Goal: Task Accomplishment & Management: Manage account settings

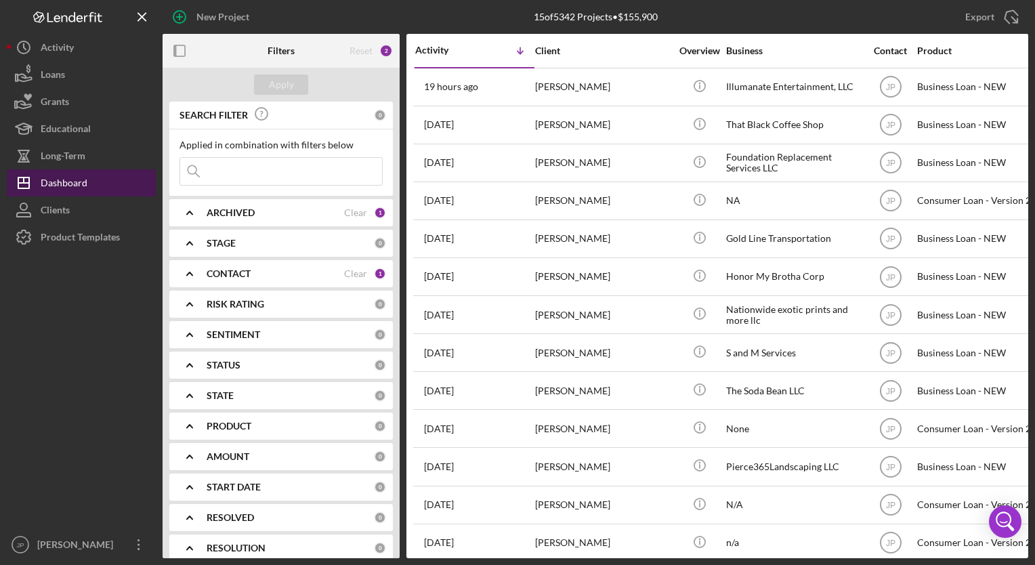
click at [85, 190] on div "Dashboard" at bounding box center [64, 184] width 47 height 30
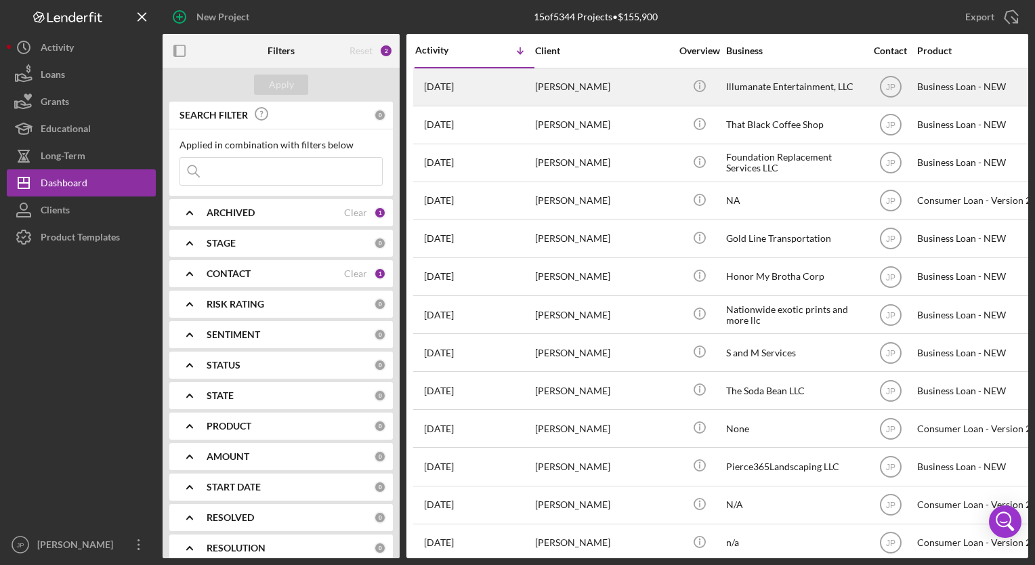
click at [578, 90] on div "[PERSON_NAME]" at bounding box center [602, 87] width 135 height 36
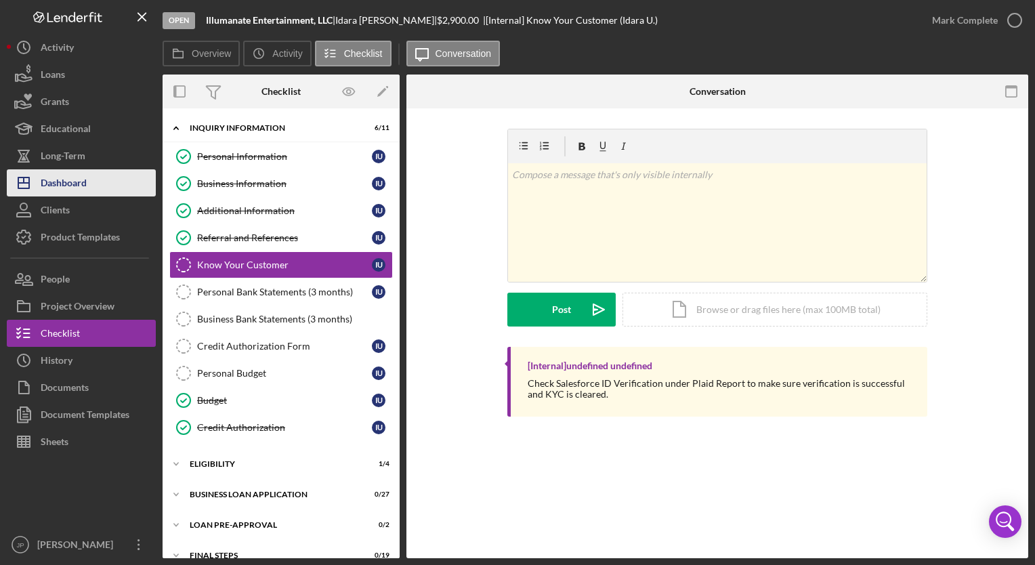
click at [65, 191] on div "Dashboard" at bounding box center [64, 184] width 46 height 30
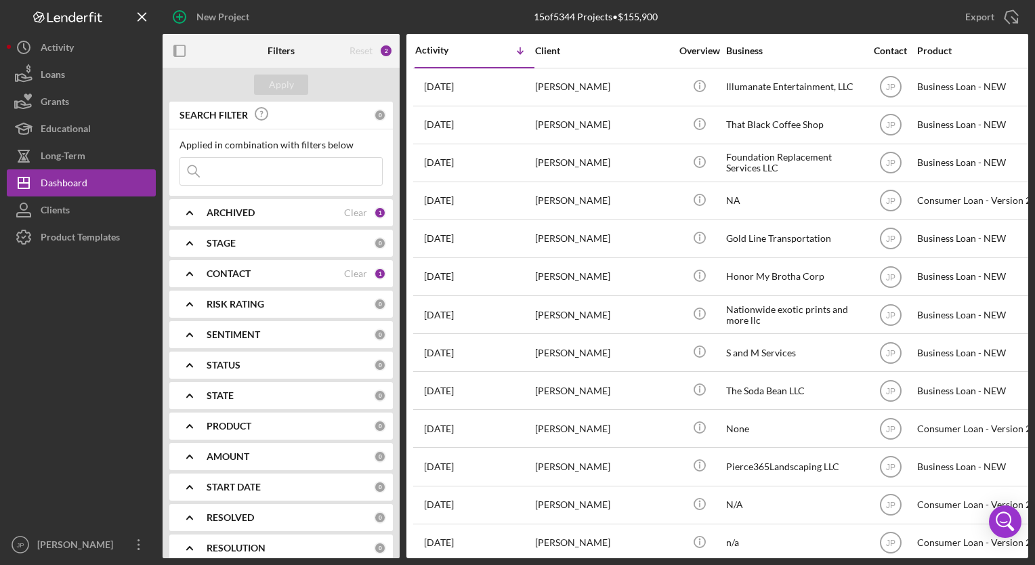
click at [914, 25] on div "Export Icon/Export" at bounding box center [883, 17] width 288 height 34
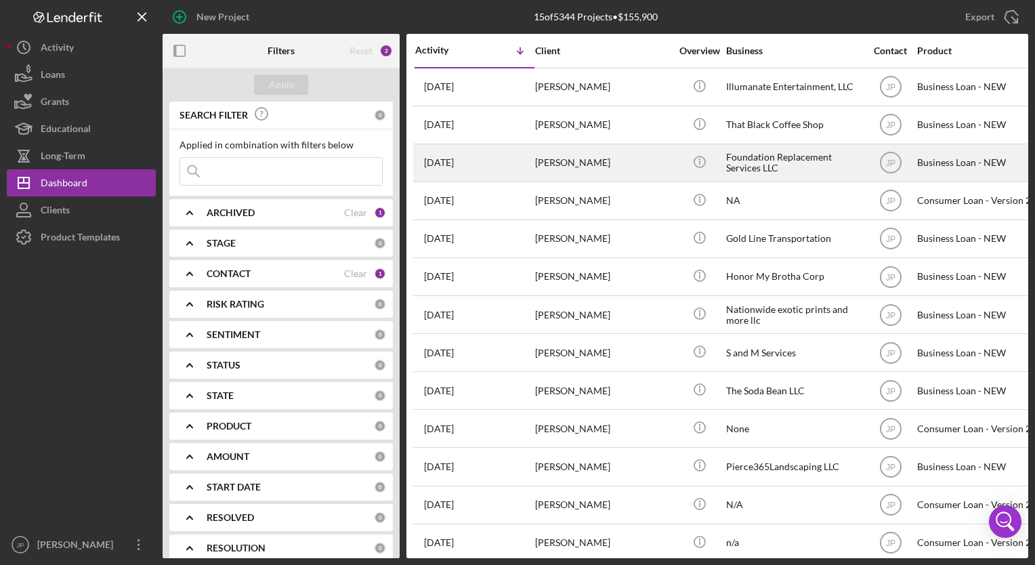
click at [586, 151] on div "[PERSON_NAME]" at bounding box center [602, 163] width 135 height 36
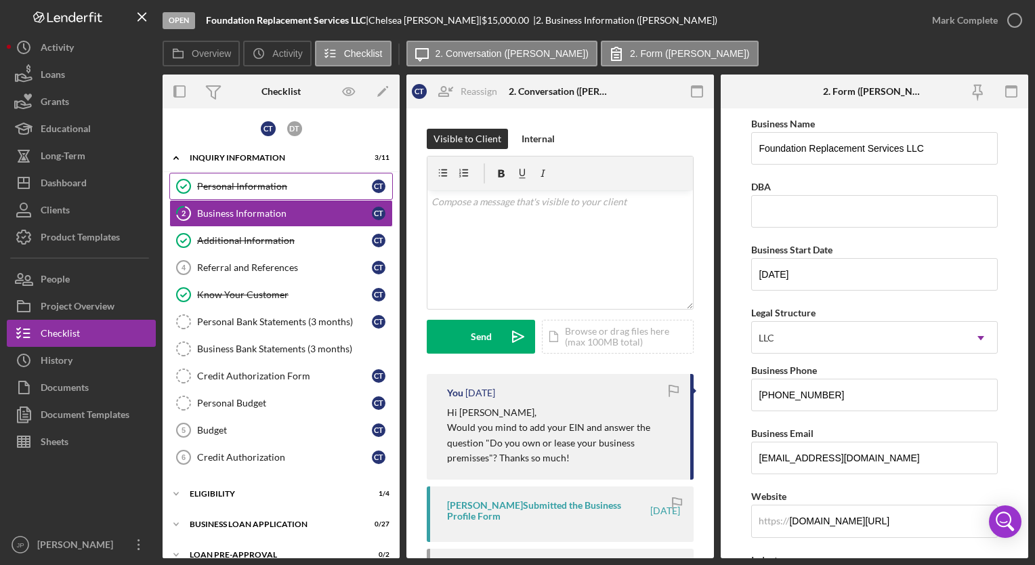
click at [332, 183] on div "Personal Information" at bounding box center [284, 186] width 175 height 11
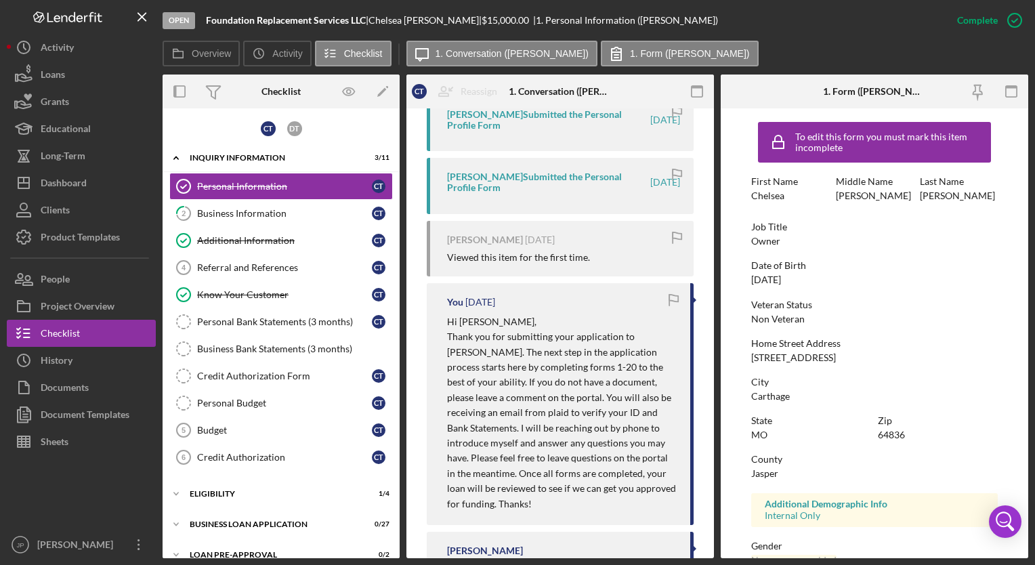
scroll to position [577, 0]
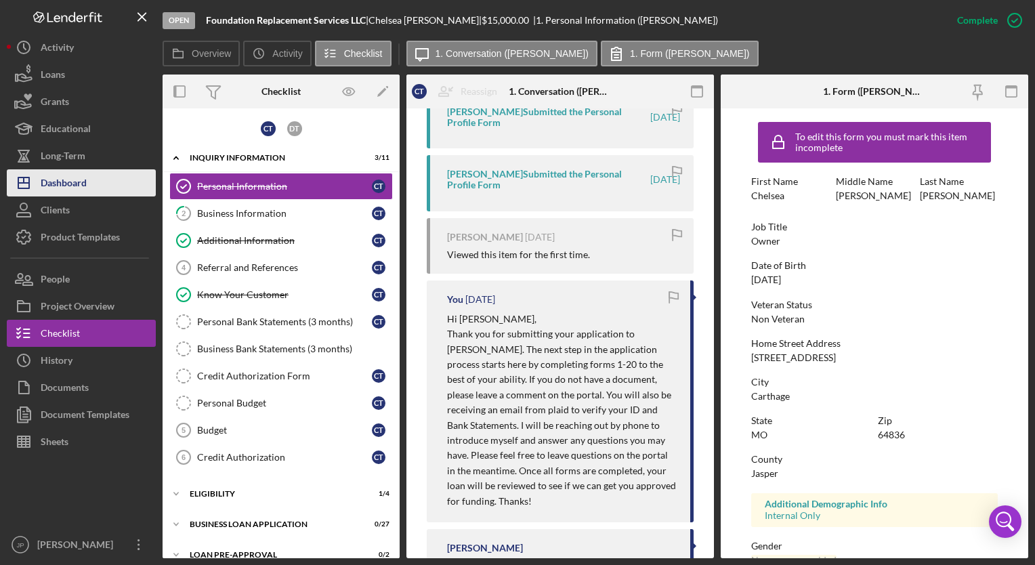
click at [66, 188] on div "Dashboard" at bounding box center [64, 184] width 46 height 30
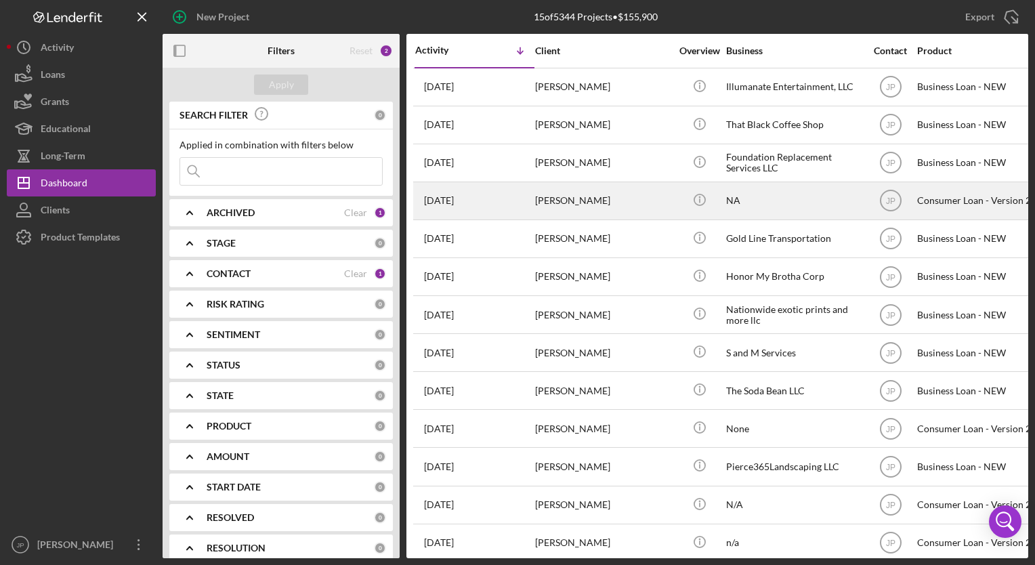
click at [521, 208] on div "[DATE] [PERSON_NAME]" at bounding box center [474, 201] width 118 height 36
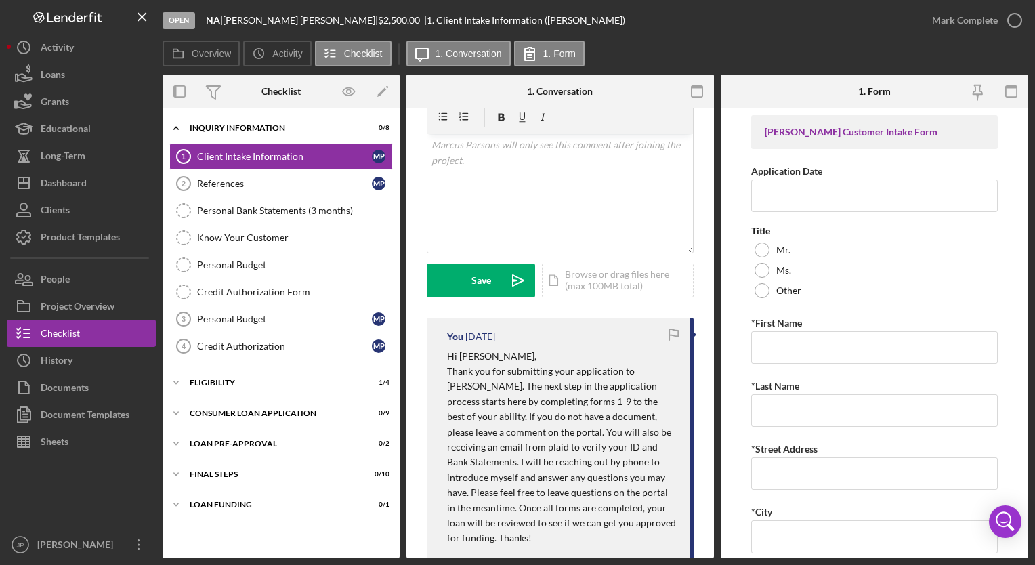
scroll to position [258, 0]
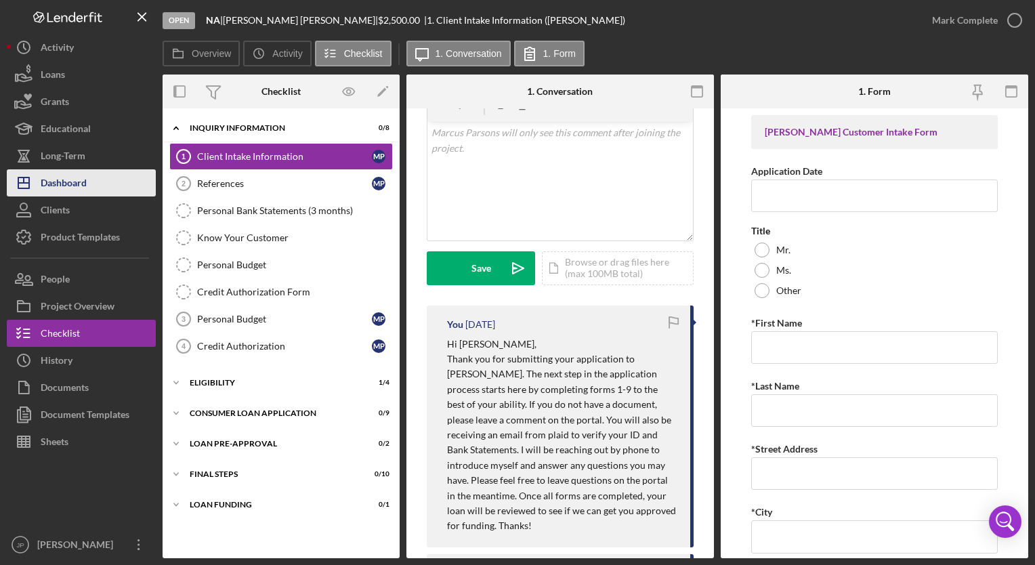
click at [49, 181] on div "Dashboard" at bounding box center [64, 184] width 46 height 30
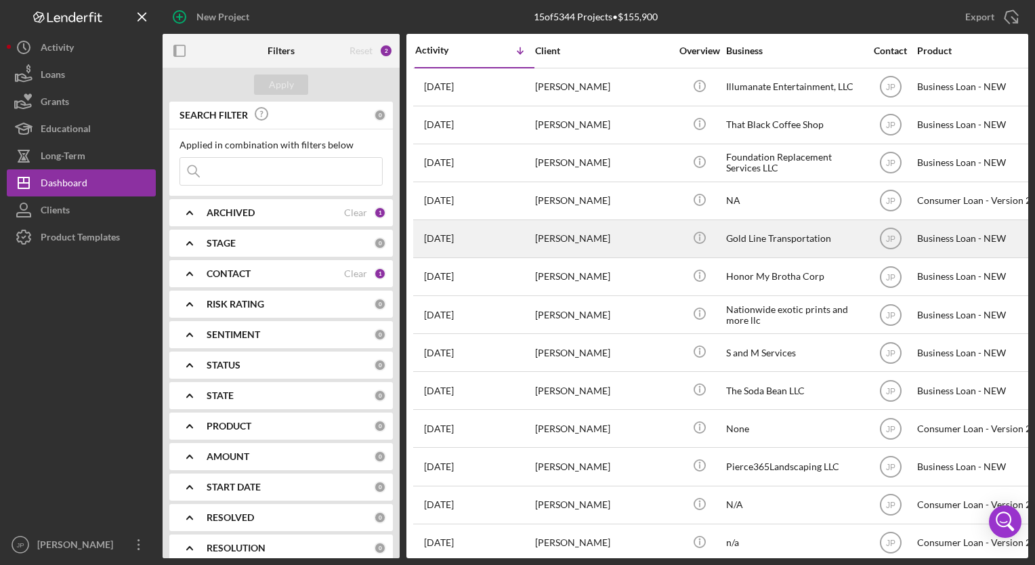
click at [526, 243] on div "[DATE] [PERSON_NAME]" at bounding box center [474, 239] width 118 height 36
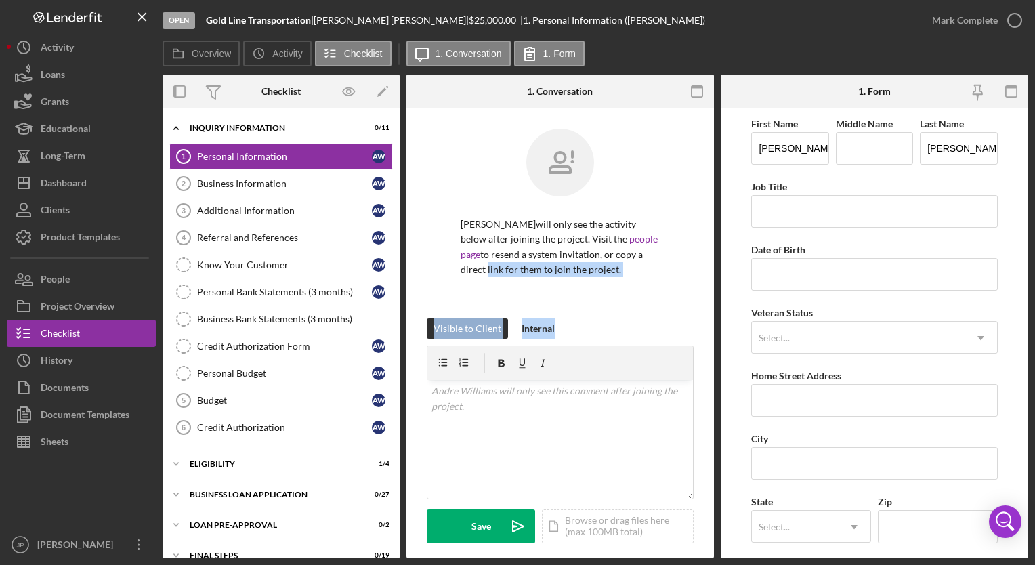
drag, startPoint x: 710, startPoint y: 260, endPoint x: 702, endPoint y: 353, distance: 93.8
click at [702, 353] on div "[PERSON_NAME] will only see the activity below after joining the project. Visit…" at bounding box center [559, 556] width 307 height 896
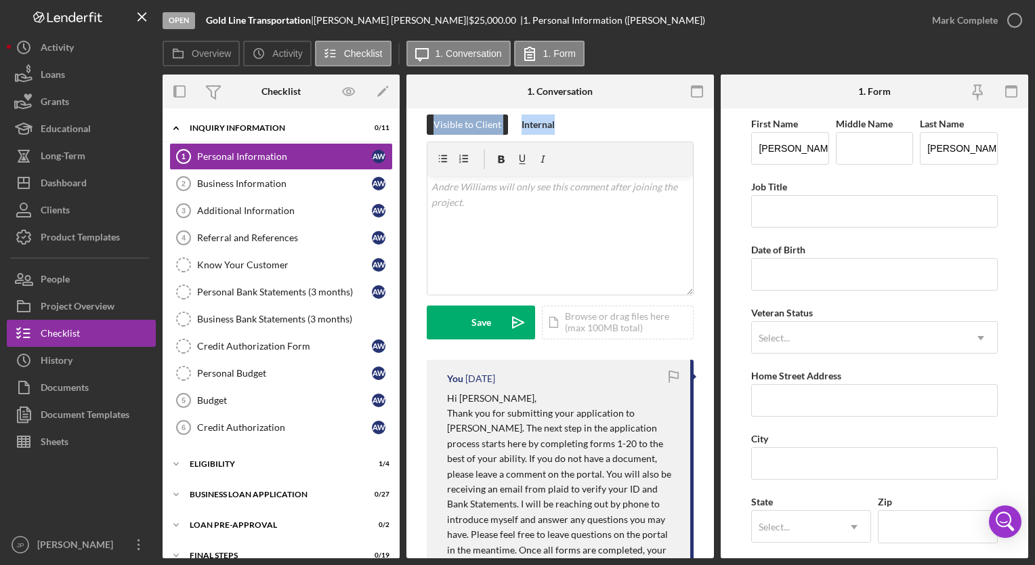
scroll to position [219, 0]
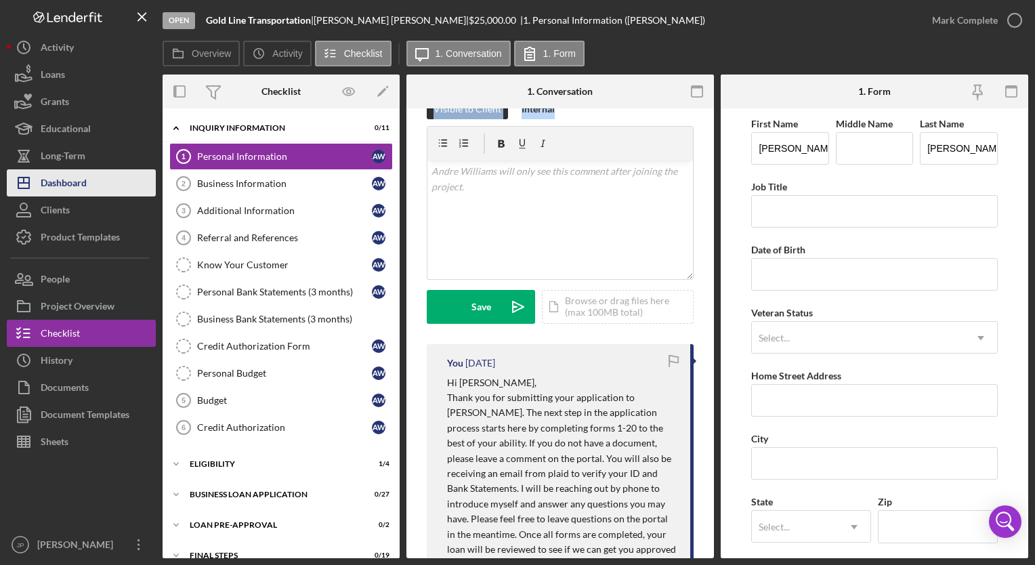
click at [82, 182] on div "Dashboard" at bounding box center [64, 184] width 46 height 30
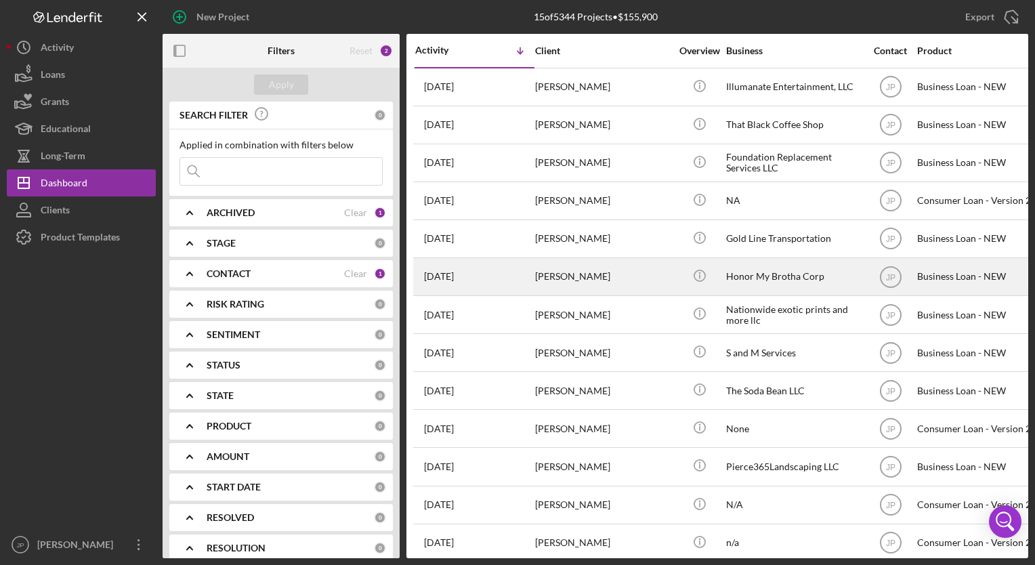
click at [506, 275] on div "[DATE] [PERSON_NAME]" at bounding box center [474, 277] width 118 height 36
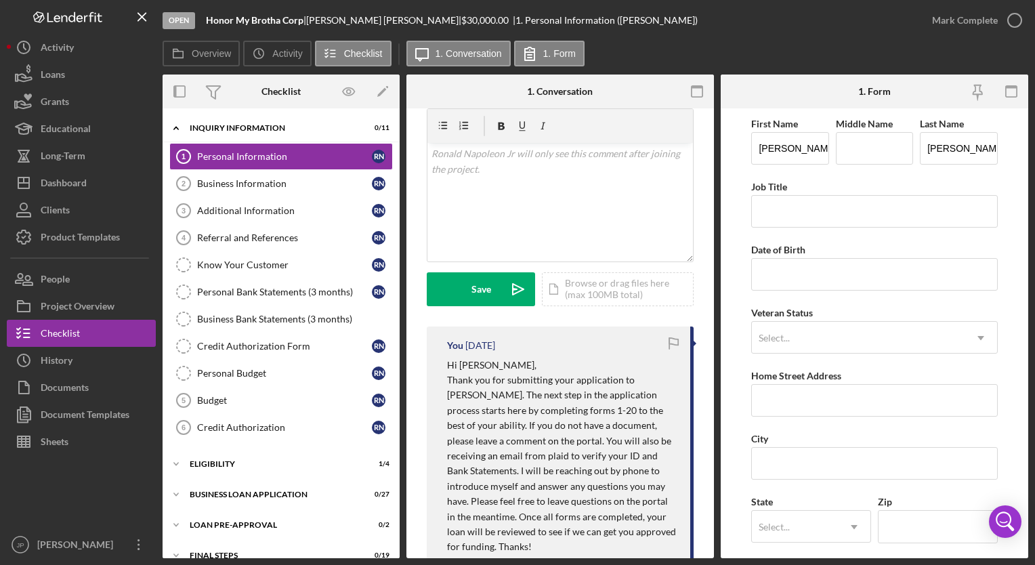
scroll to position [275, 0]
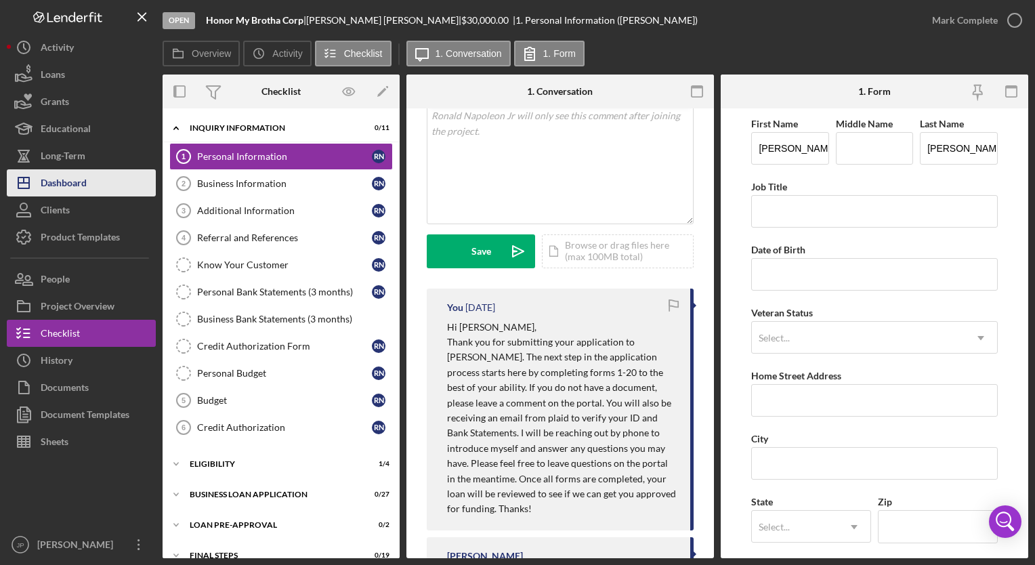
click at [60, 176] on div "Dashboard" at bounding box center [64, 184] width 46 height 30
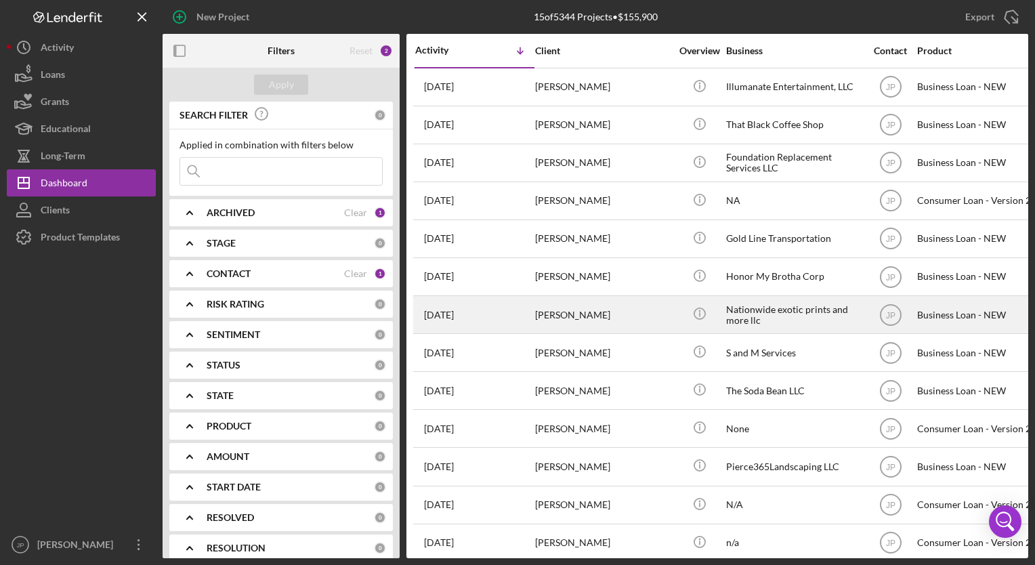
click at [557, 329] on div "[PERSON_NAME]" at bounding box center [602, 315] width 135 height 36
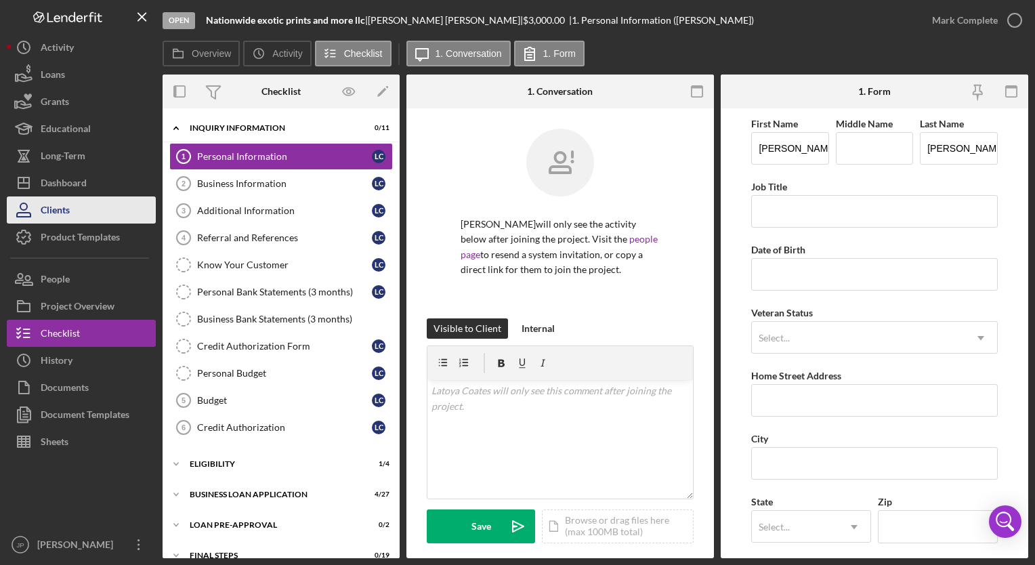
click at [68, 200] on div "Clients" at bounding box center [55, 211] width 29 height 30
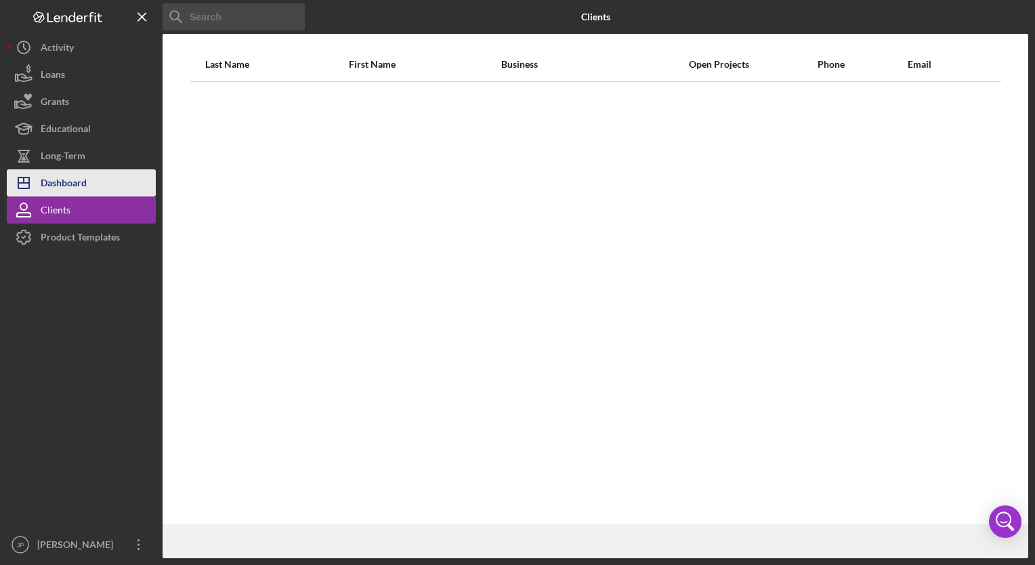
click at [74, 191] on div "Dashboard" at bounding box center [64, 184] width 46 height 30
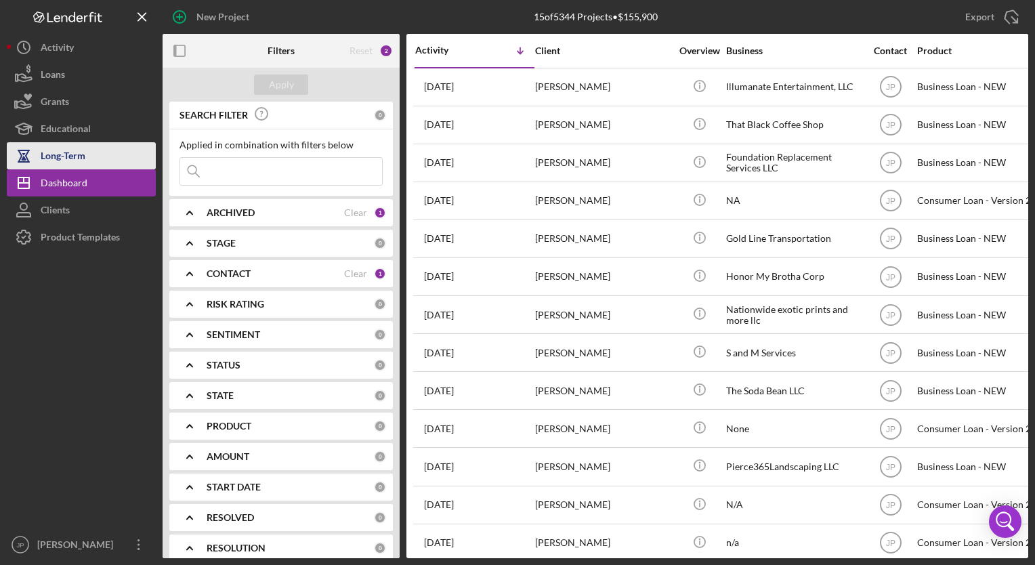
click at [7, 169] on button "Icon/Dashboard Dashboard" at bounding box center [81, 182] width 149 height 27
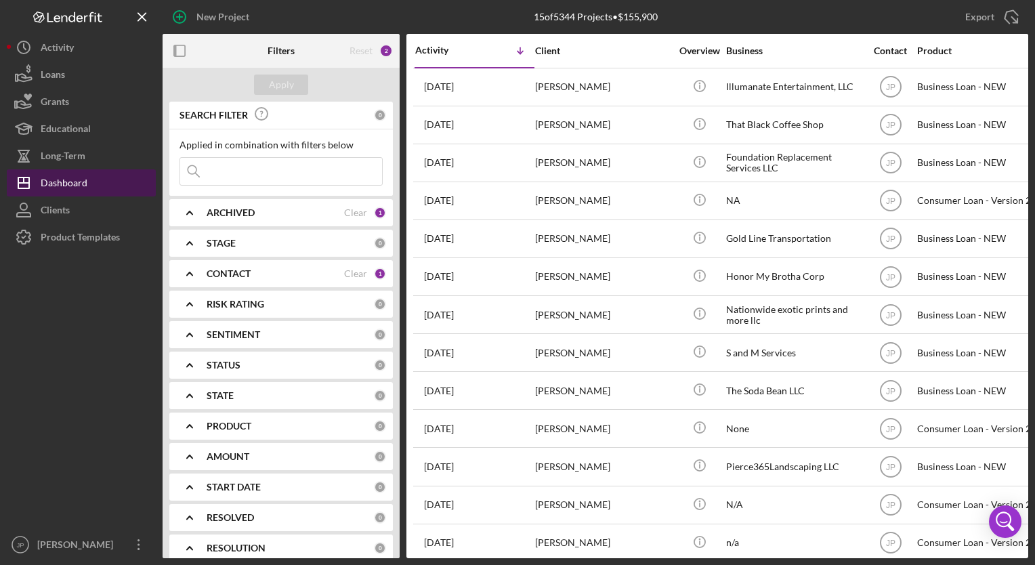
click at [35, 184] on icon "Icon/Dashboard" at bounding box center [24, 183] width 34 height 34
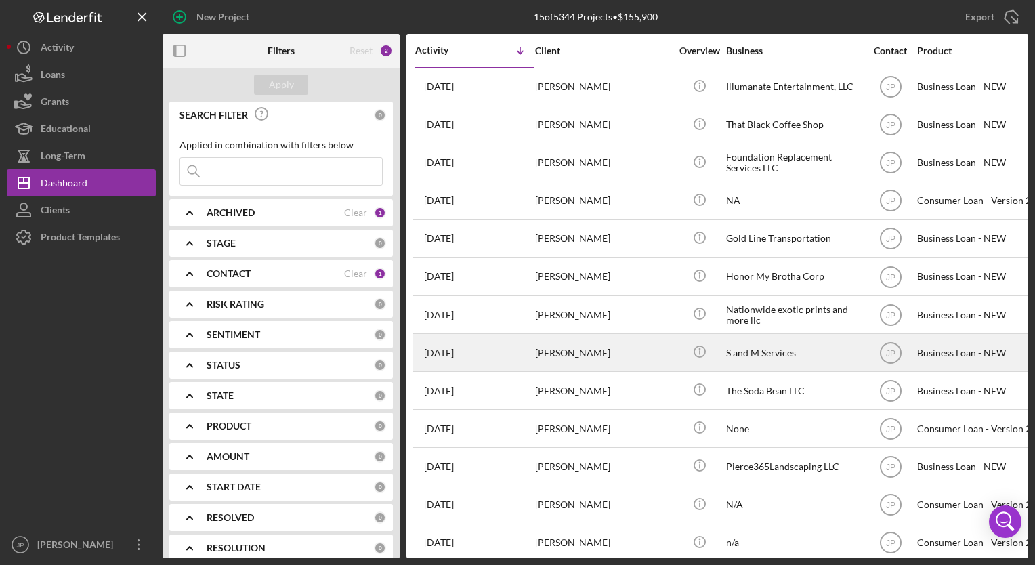
click at [560, 368] on div "[PERSON_NAME]" at bounding box center [602, 352] width 135 height 36
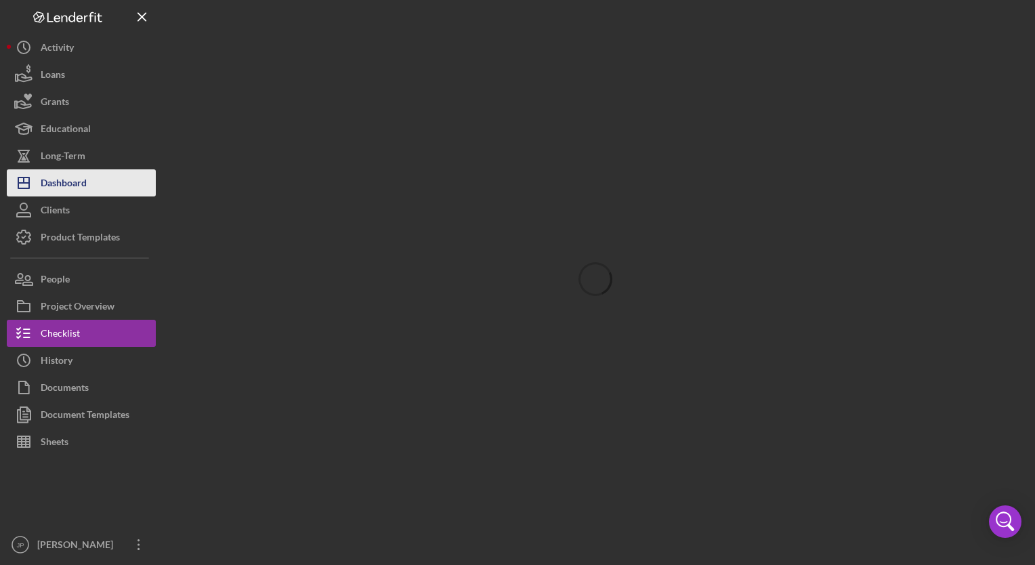
click at [61, 181] on div "Dashboard" at bounding box center [64, 184] width 46 height 30
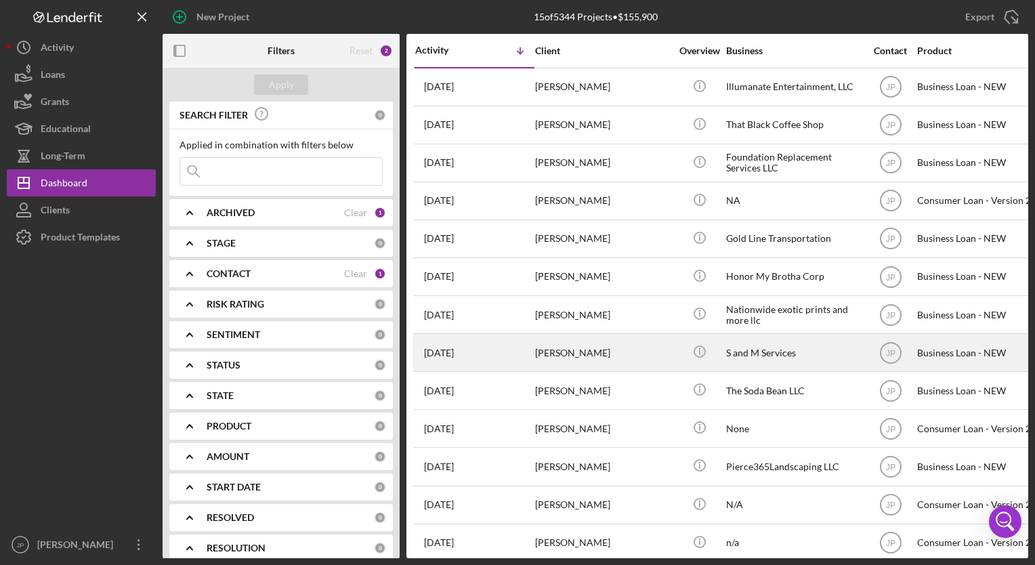
click at [606, 355] on div "[PERSON_NAME]" at bounding box center [602, 352] width 135 height 36
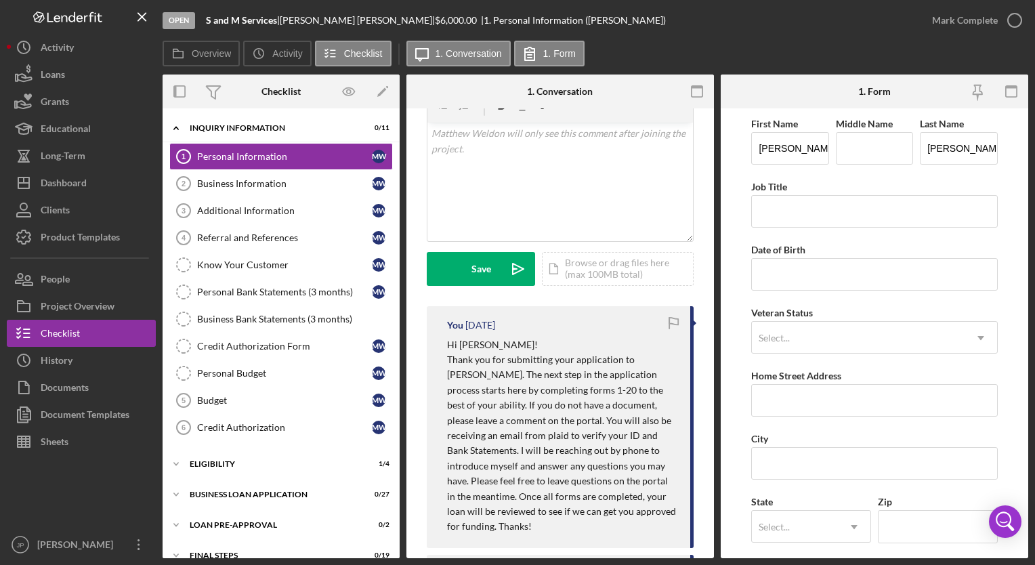
scroll to position [259, 0]
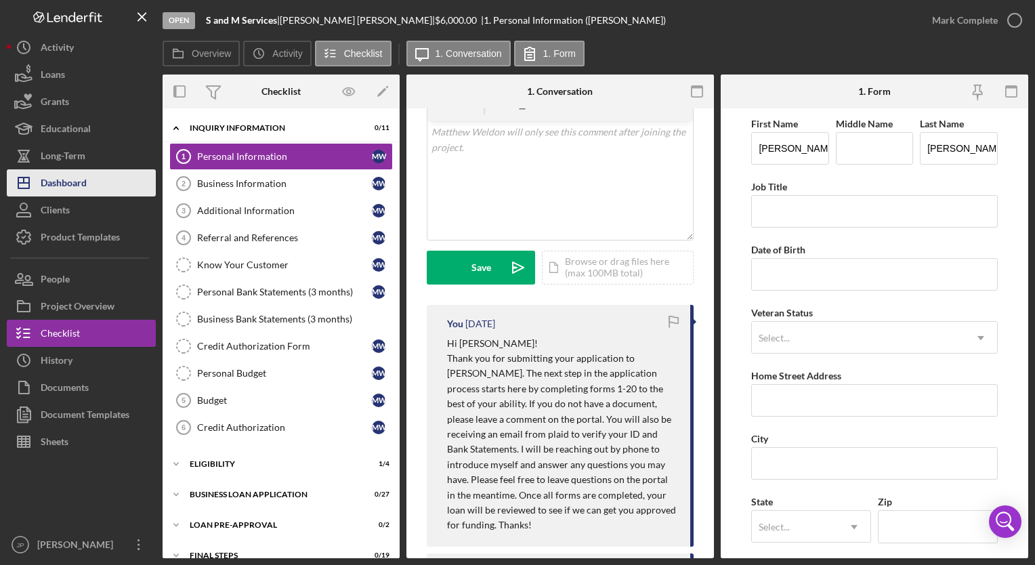
click at [63, 195] on div "Dashboard" at bounding box center [64, 184] width 46 height 30
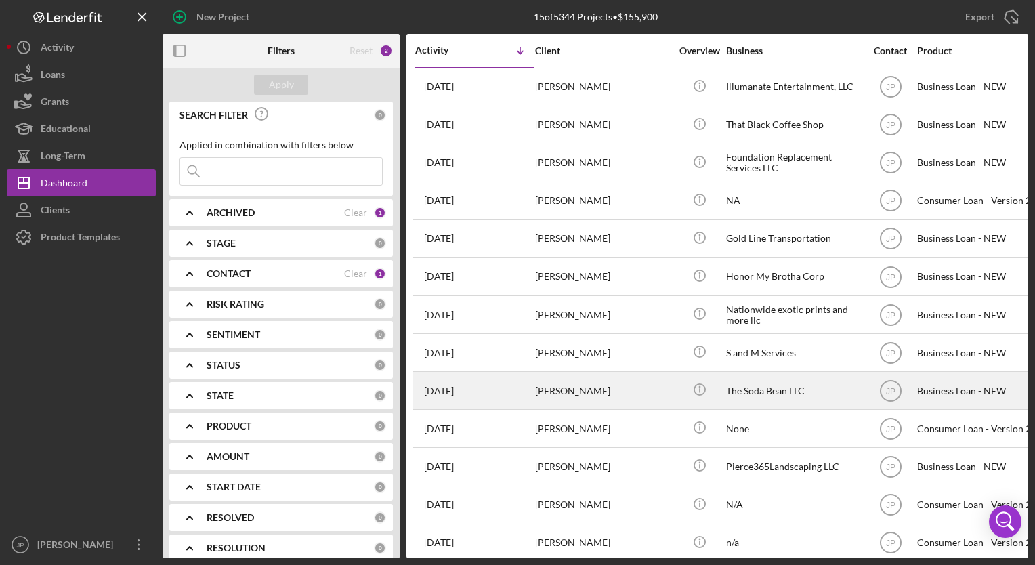
click at [515, 395] on div "[DATE] [PERSON_NAME]" at bounding box center [474, 390] width 118 height 36
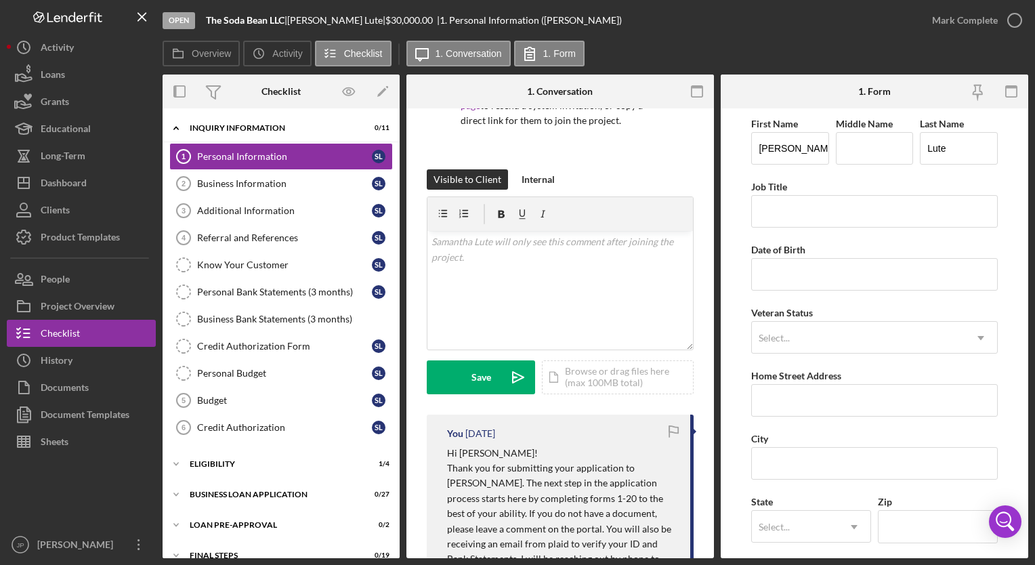
scroll to position [190, 0]
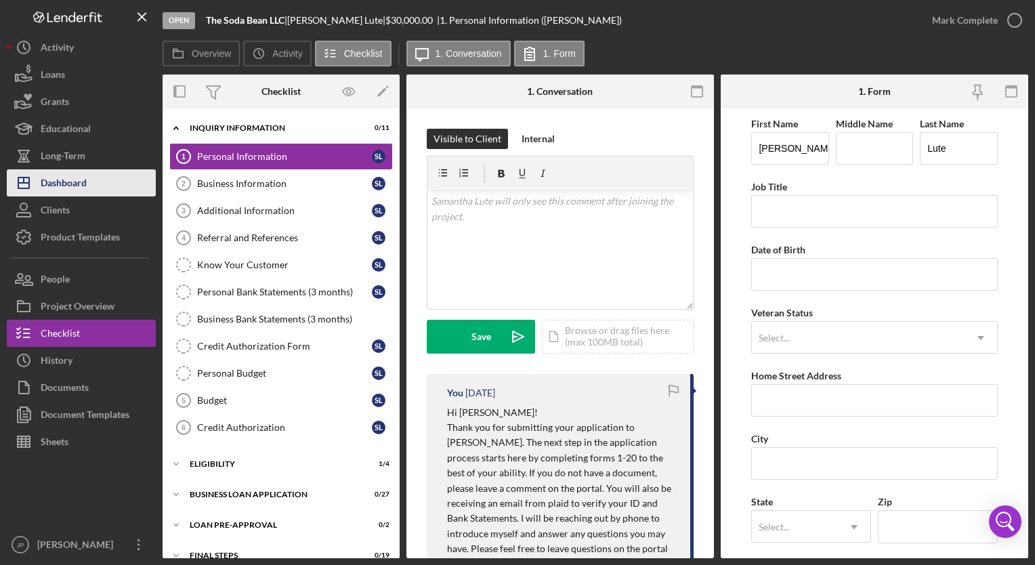
click at [60, 175] on div "Dashboard" at bounding box center [64, 184] width 46 height 30
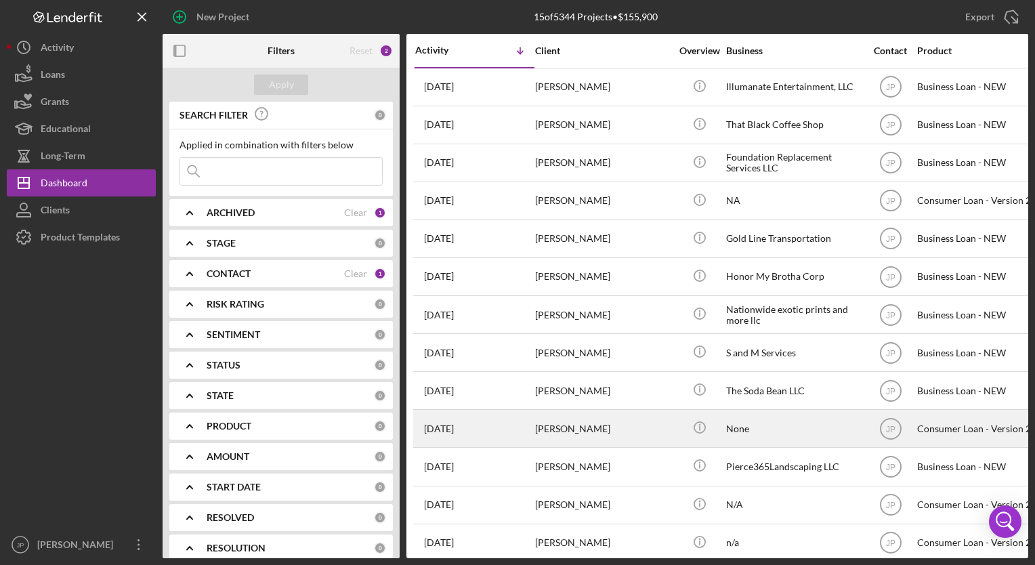
click at [524, 437] on div "[DATE] [PERSON_NAME]" at bounding box center [474, 428] width 118 height 36
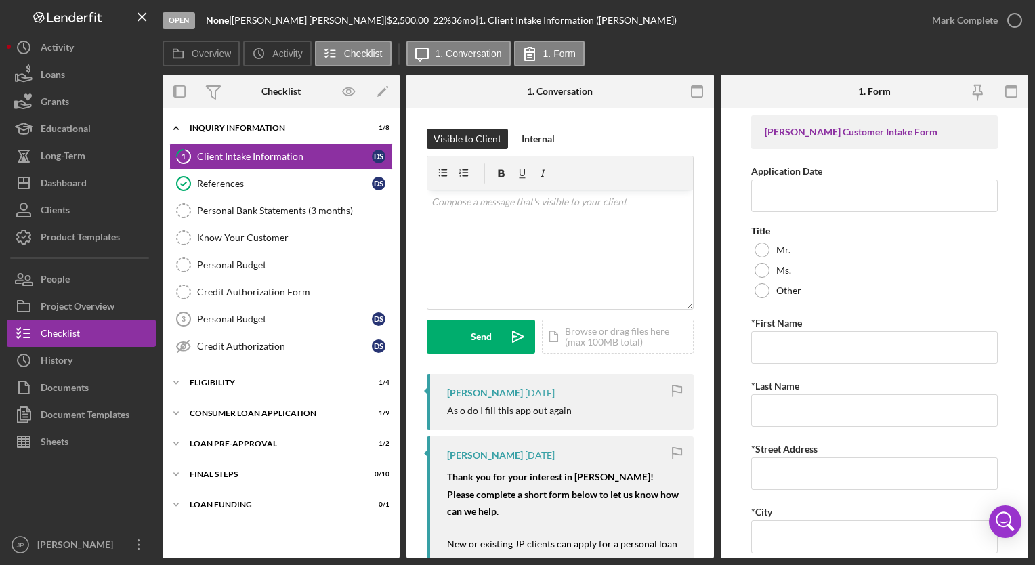
click at [714, 284] on div "Overview Internal Workflow Stage Open Icon/Dropdown Arrow Archive (can unarchiv…" at bounding box center [595, 315] width 865 height 483
drag, startPoint x: 714, startPoint y: 278, endPoint x: 709, endPoint y: 341, distance: 63.2
click at [709, 341] on div "Overview Internal Workflow Stage Open Icon/Dropdown Arrow Archive (can unarchiv…" at bounding box center [595, 315] width 865 height 483
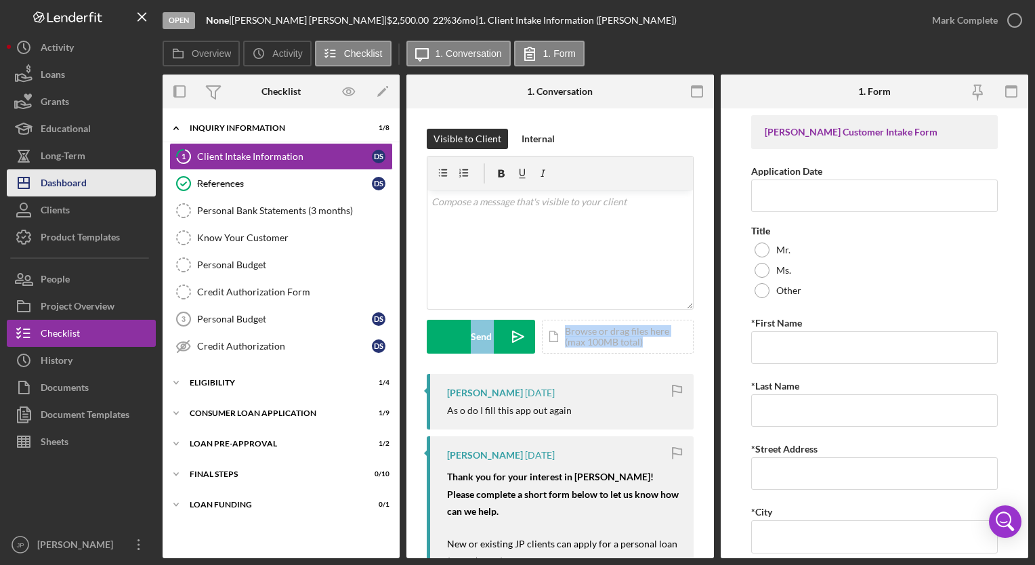
click at [68, 179] on div "Dashboard" at bounding box center [64, 184] width 46 height 30
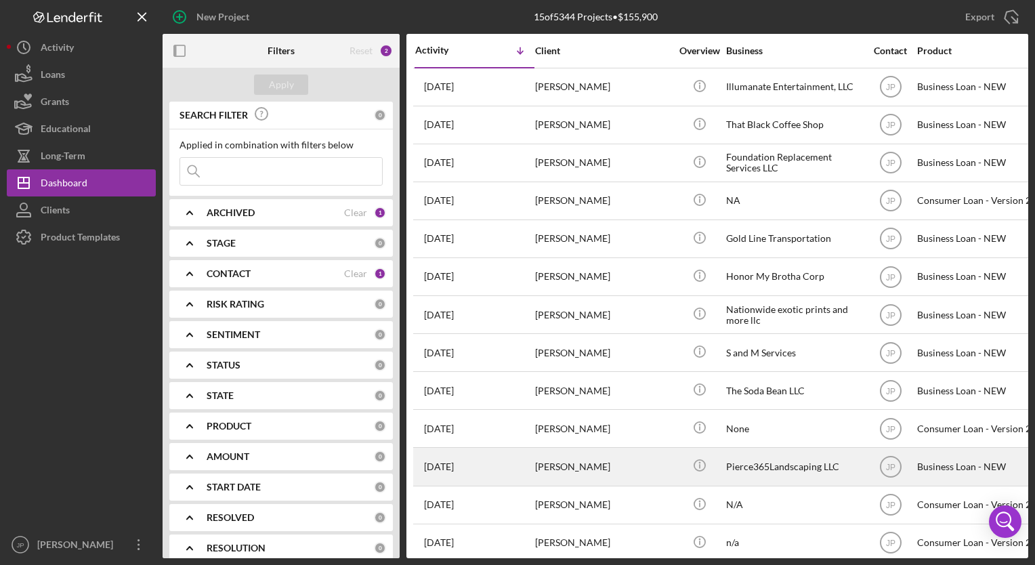
click at [553, 467] on div "[PERSON_NAME]" at bounding box center [602, 466] width 135 height 36
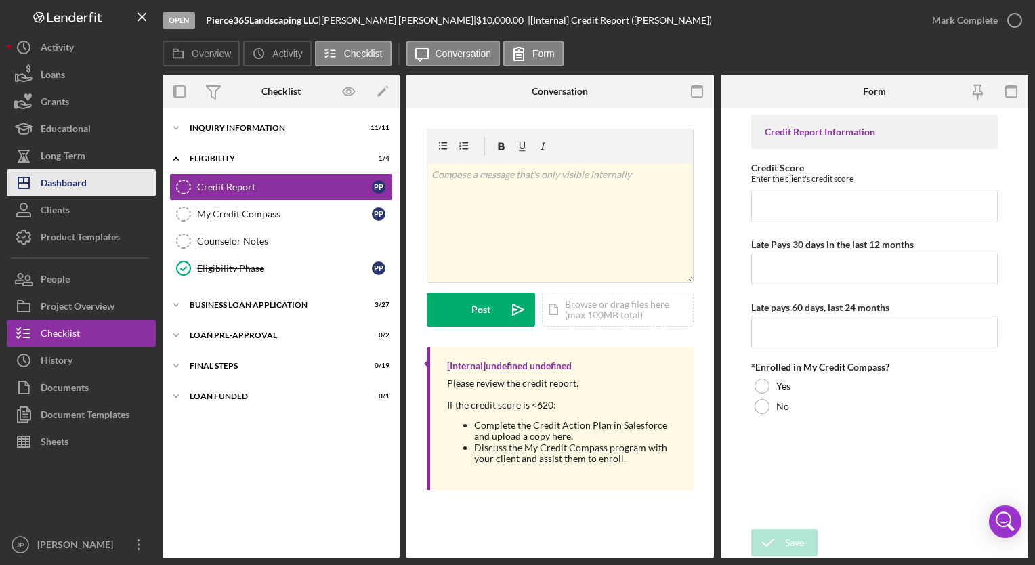
click at [60, 188] on div "Dashboard" at bounding box center [64, 184] width 46 height 30
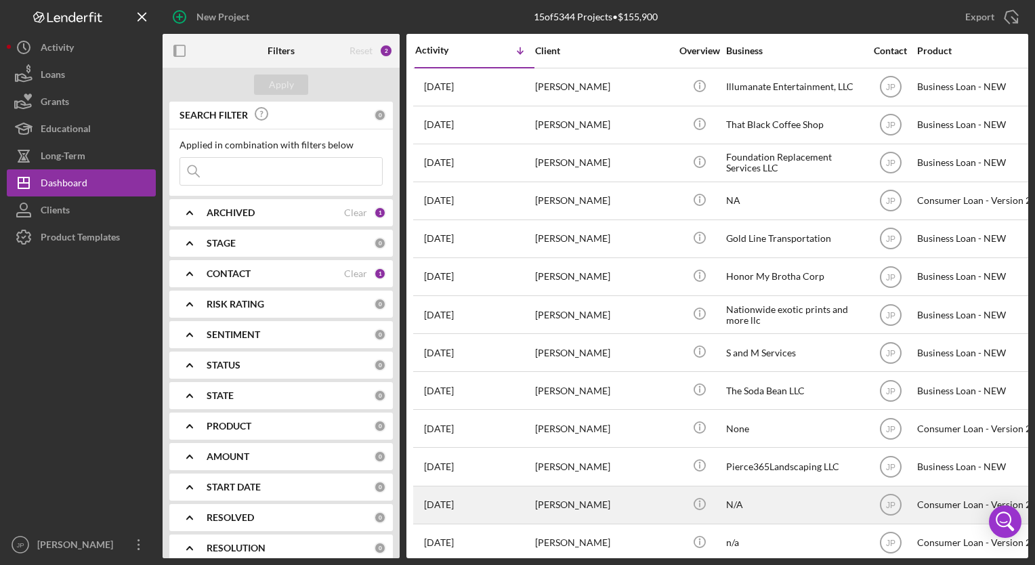
click at [576, 513] on div "[PERSON_NAME]" at bounding box center [602, 505] width 135 height 36
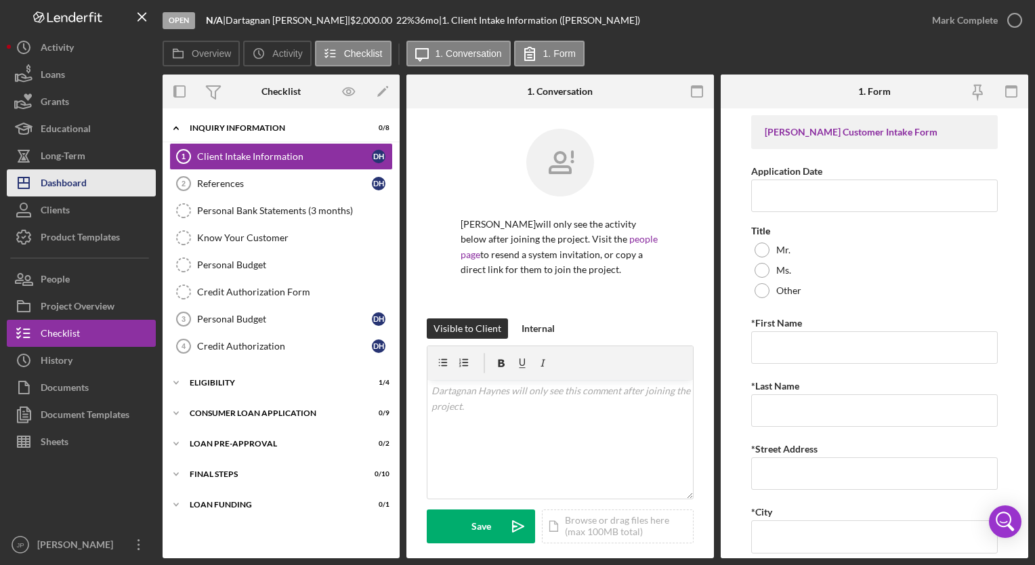
click at [76, 181] on div "Dashboard" at bounding box center [64, 184] width 46 height 30
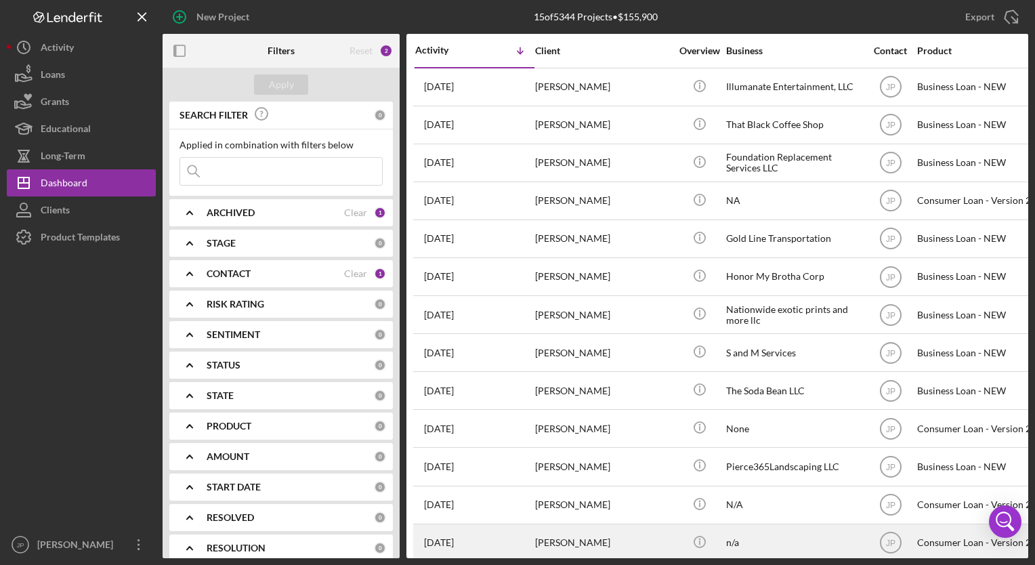
click at [576, 532] on div "[PERSON_NAME]" at bounding box center [602, 543] width 135 height 36
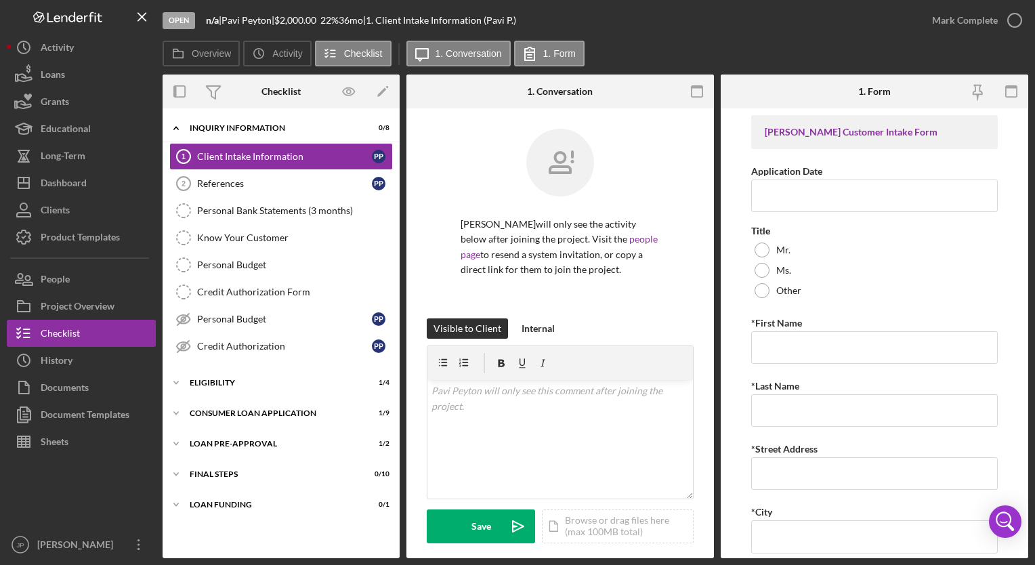
click at [709, 328] on div "[PERSON_NAME] will only see the activity below after joining the project. Visit…" at bounding box center [559, 539] width 307 height 863
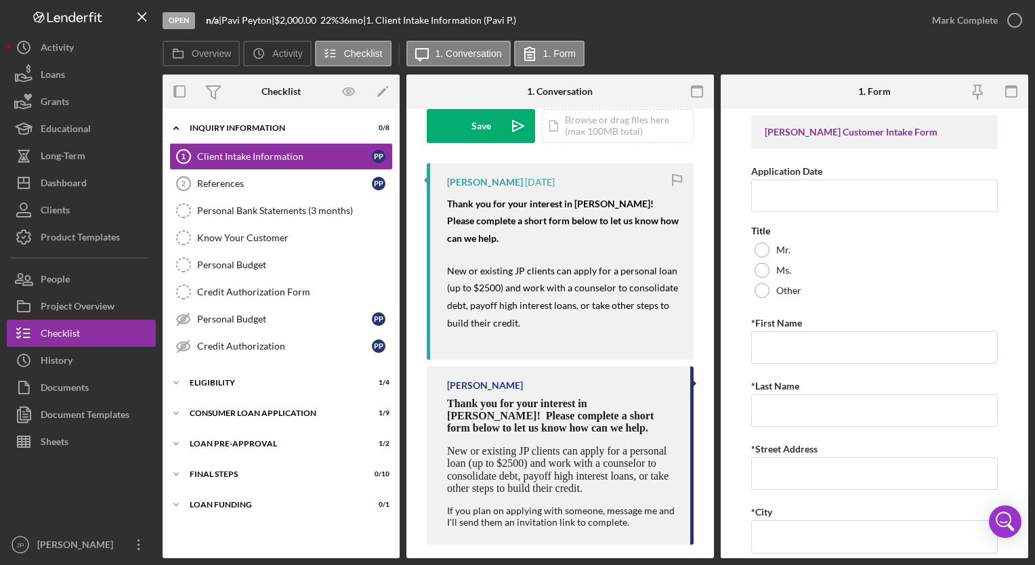
scroll to position [414, 0]
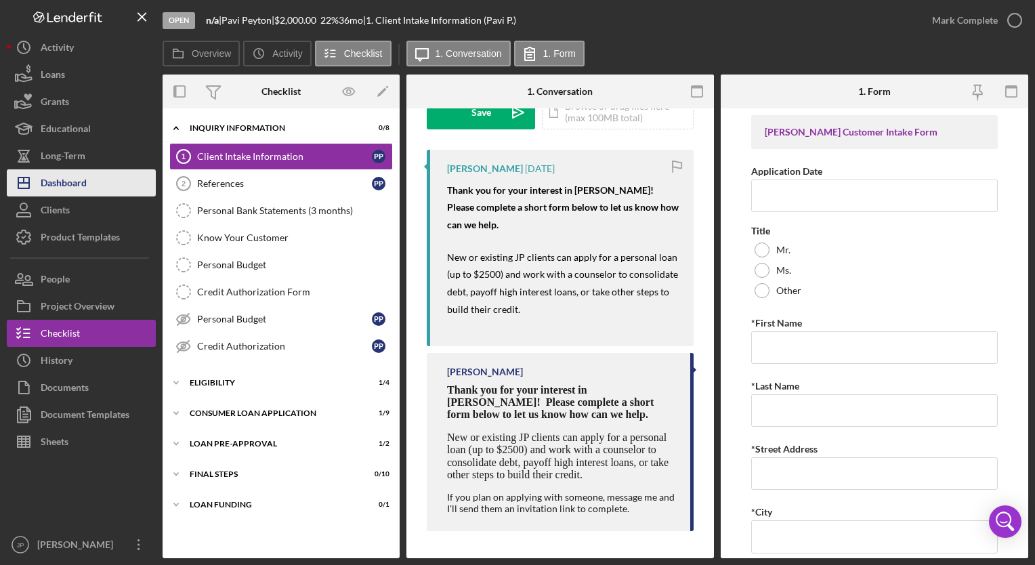
click at [64, 195] on div "Dashboard" at bounding box center [64, 184] width 46 height 30
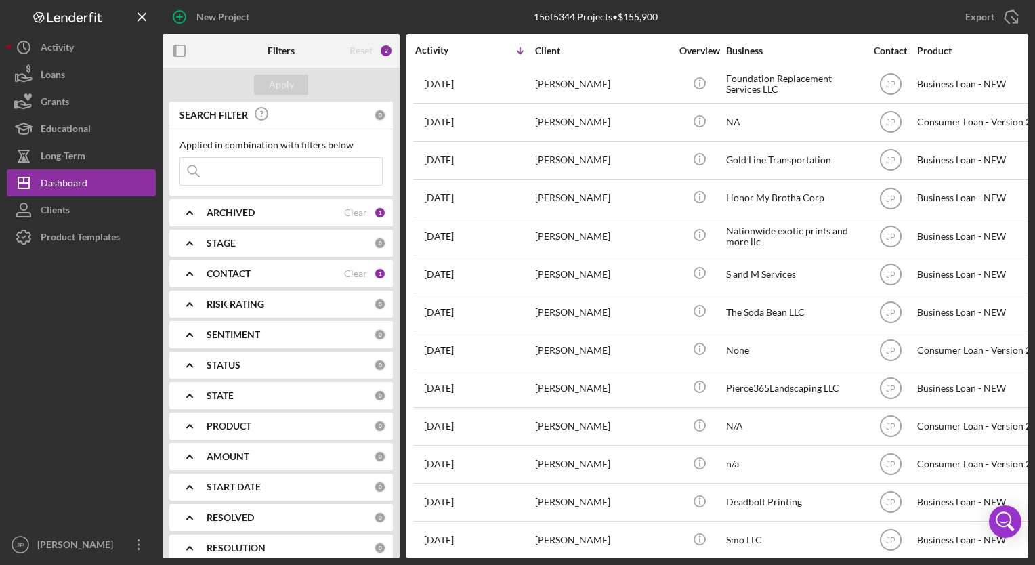
scroll to position [96, 0]
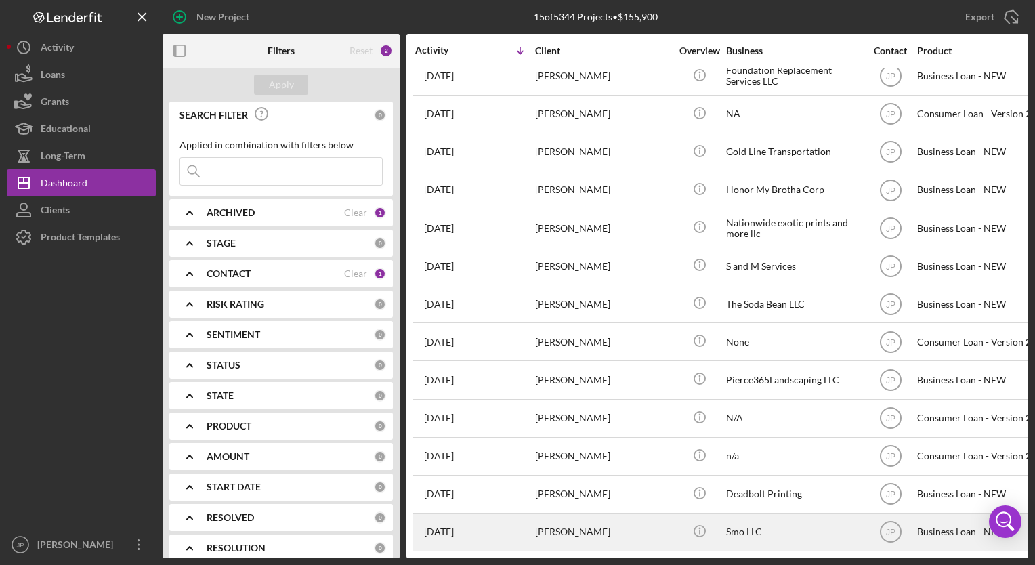
click at [601, 519] on div "[PERSON_NAME]" at bounding box center [602, 532] width 135 height 36
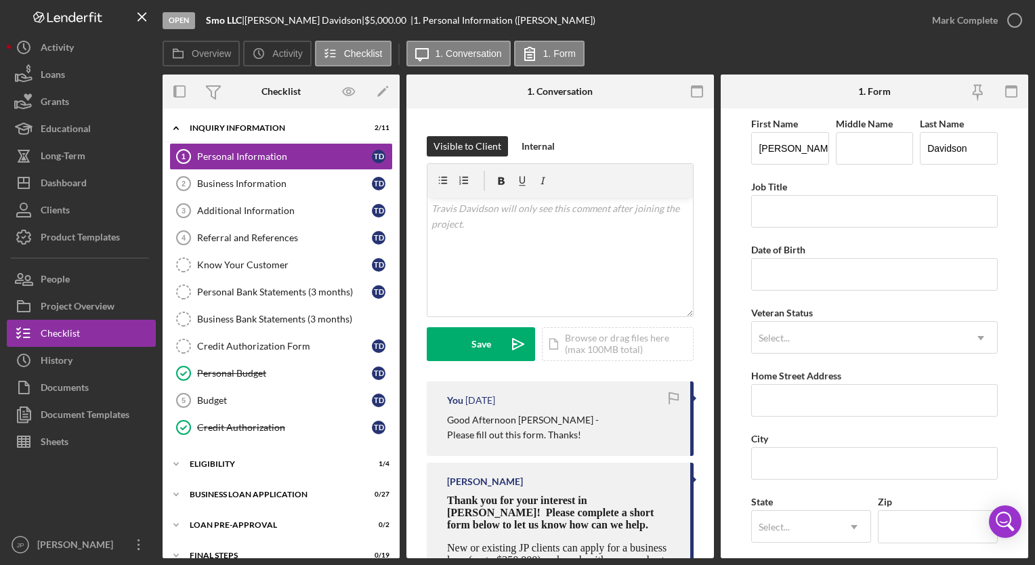
scroll to position [259, 0]
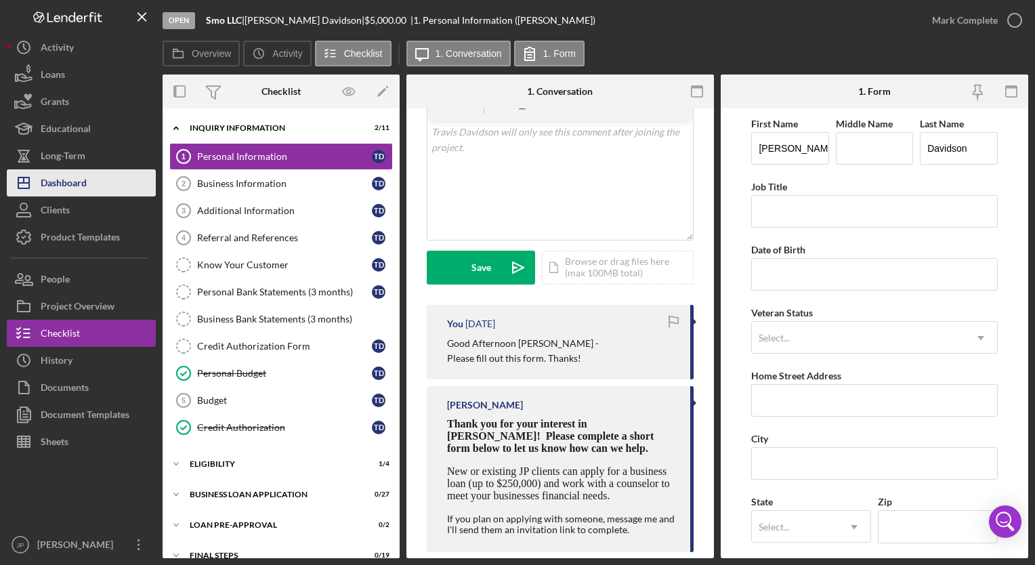
click at [60, 185] on div "Dashboard" at bounding box center [64, 184] width 46 height 30
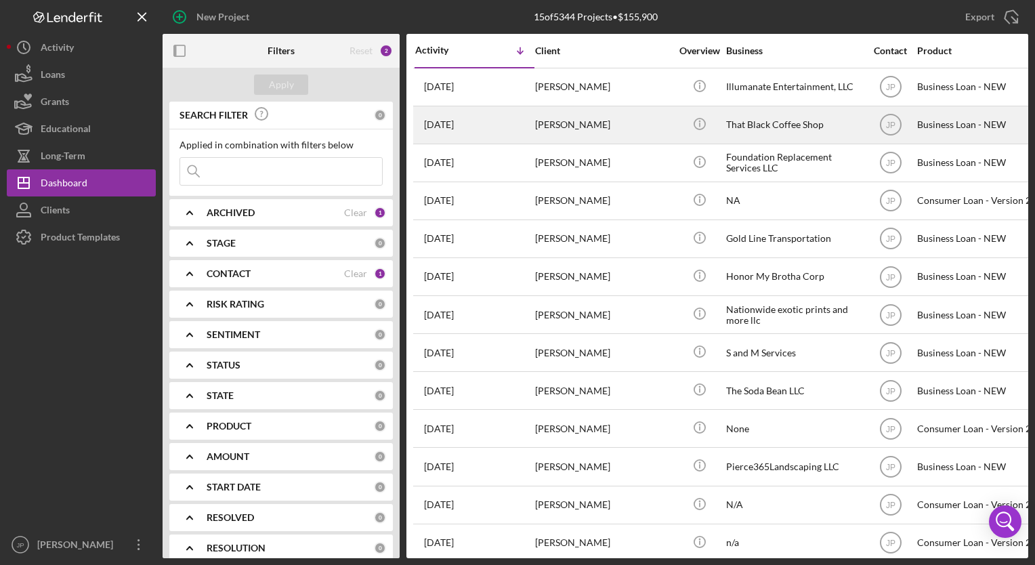
click at [488, 139] on div "[DATE] [PERSON_NAME]" at bounding box center [474, 125] width 118 height 36
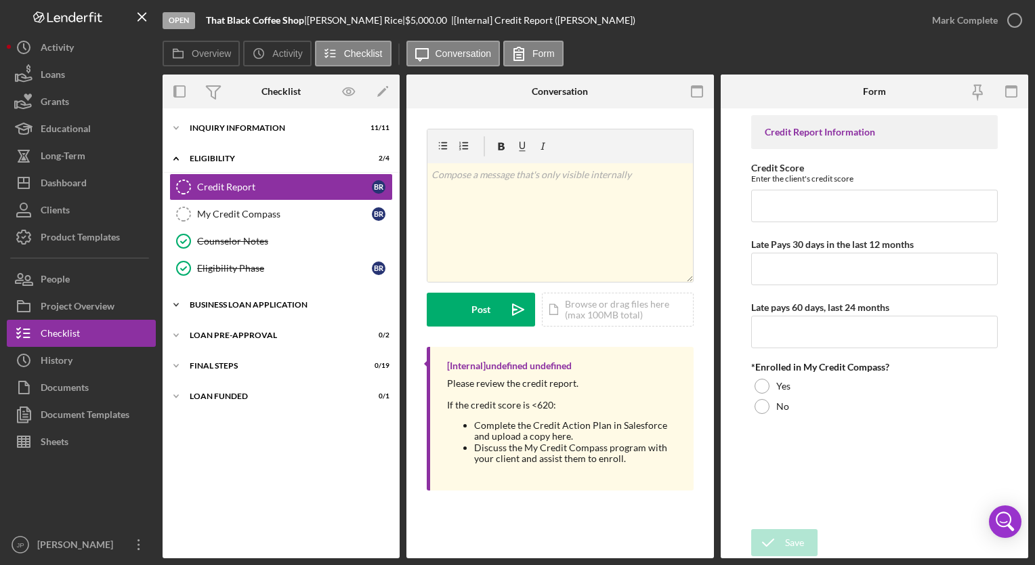
click at [175, 129] on polyline at bounding box center [176, 128] width 4 height 3
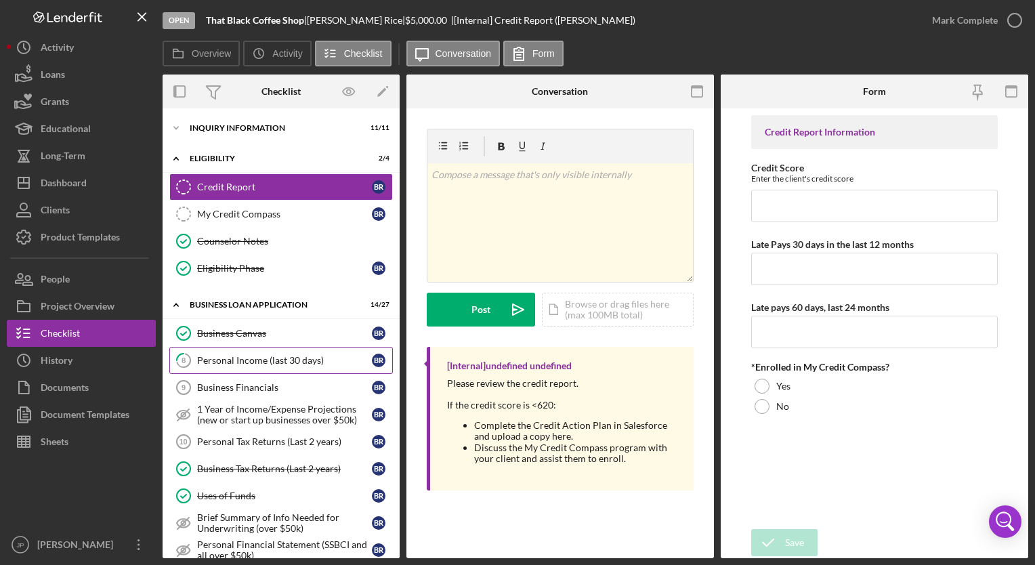
click at [225, 361] on div "Personal Income (last 30 days)" at bounding box center [284, 360] width 175 height 11
